Goal: Transaction & Acquisition: Purchase product/service

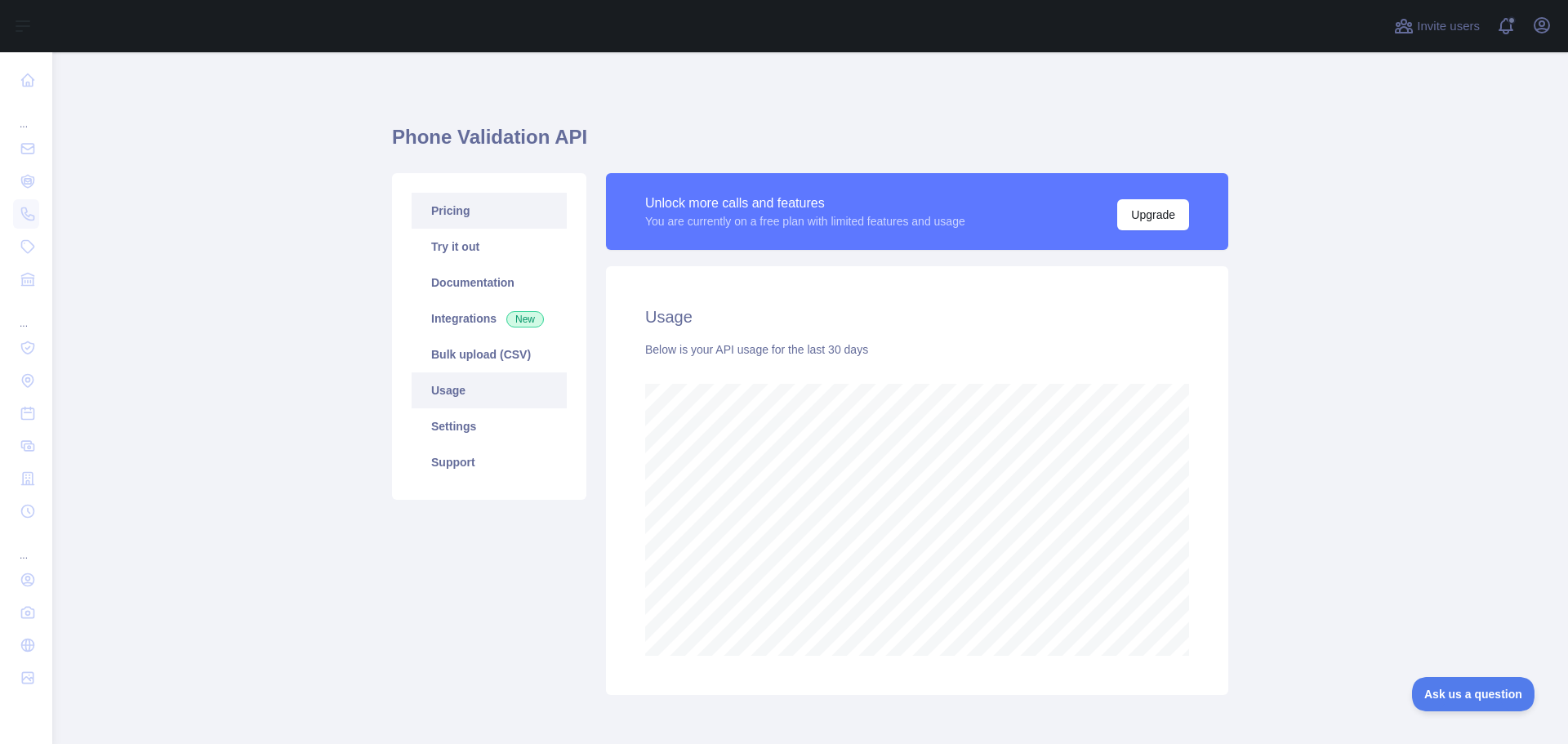
click at [457, 216] on link "Pricing" at bounding box center [489, 210] width 156 height 36
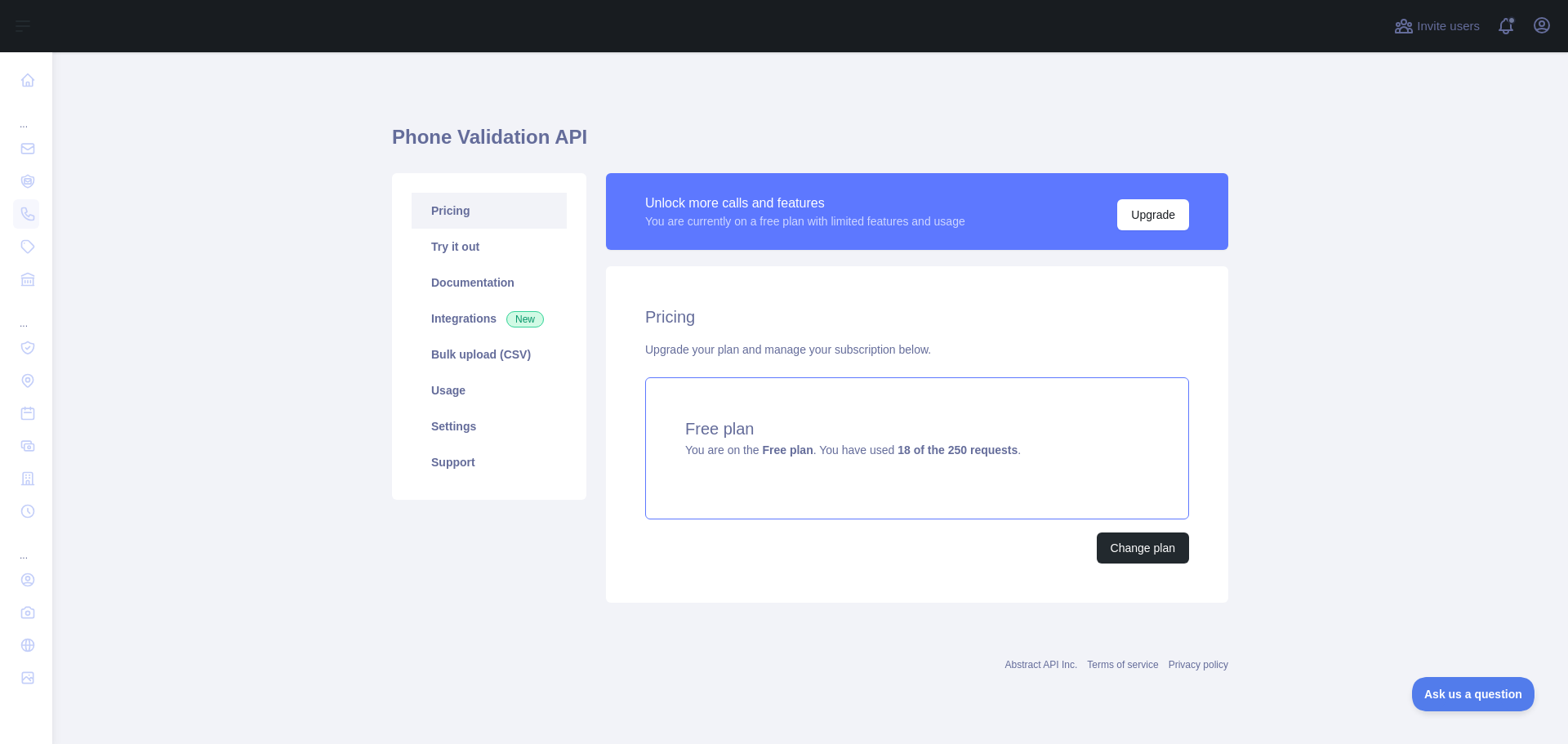
click at [851, 463] on div "Free plan You are on the Free plan . You have used 18 of the 250 requests ." at bounding box center [917, 448] width 544 height 142
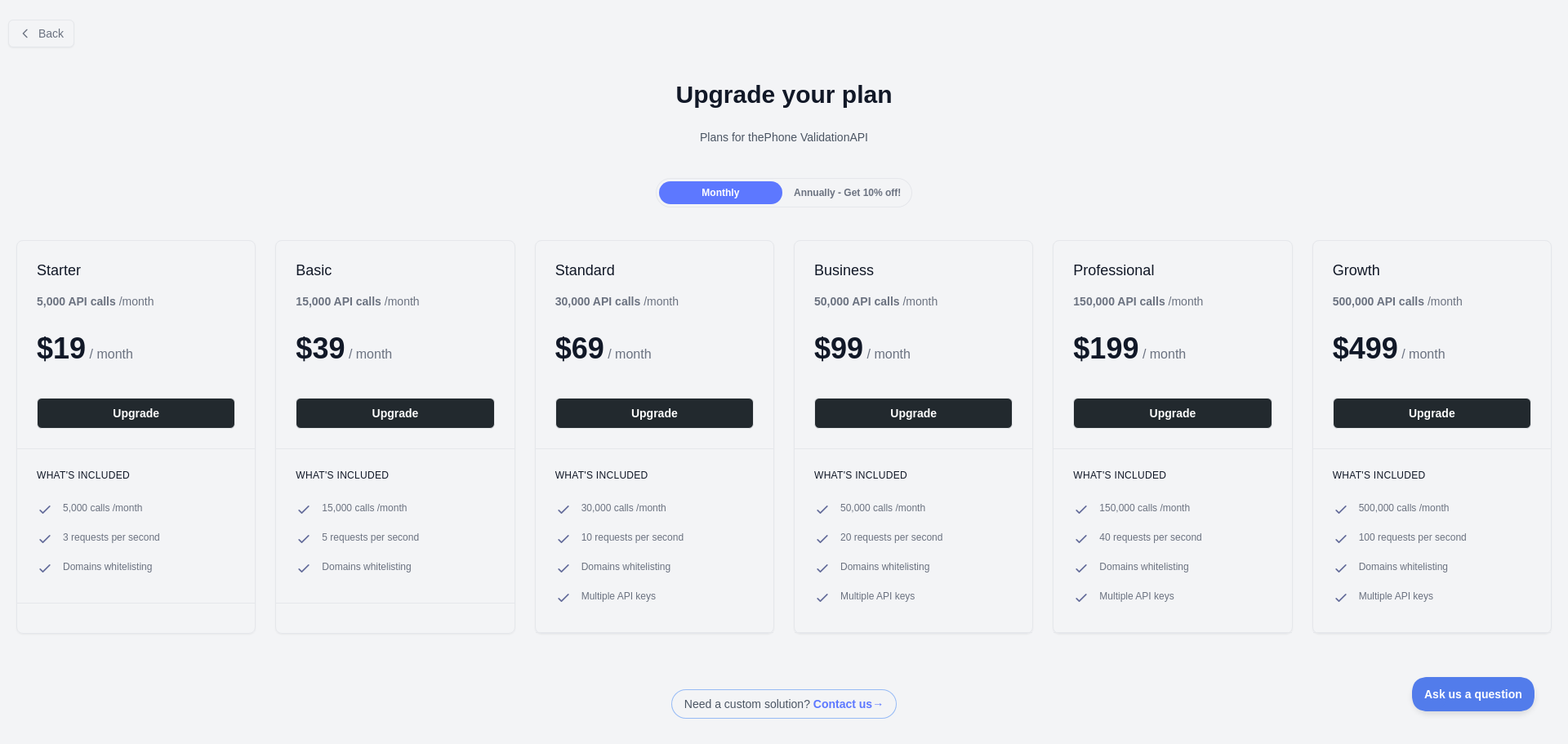
drag, startPoint x: 46, startPoint y: 357, endPoint x: 58, endPoint y: 358, distance: 12.0
click at [49, 357] on span "$ 19" at bounding box center [61, 348] width 49 height 34
drag, startPoint x: 58, startPoint y: 358, endPoint x: 76, endPoint y: 365, distance: 19.3
click at [63, 357] on span "$ 19" at bounding box center [61, 348] width 49 height 34
